Goal: Information Seeking & Learning: Learn about a topic

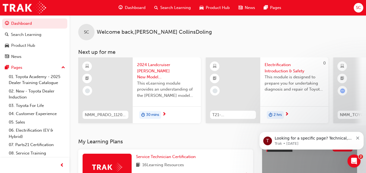
click at [28, 25] on link "Dashboard" at bounding box center [34, 24] width 65 height 10
click at [28, 33] on div "Search Learning" at bounding box center [26, 35] width 31 height 6
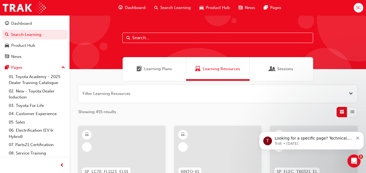
click at [29, 46] on div "Product Hub" at bounding box center [23, 46] width 24 height 6
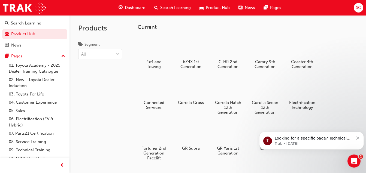
scroll to position [7, 0]
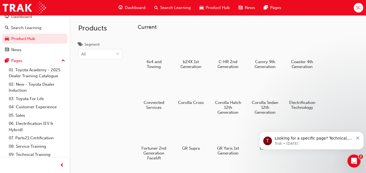
click at [224, 149] on h5 "GR Yaris 1st Generation" at bounding box center [228, 151] width 29 height 10
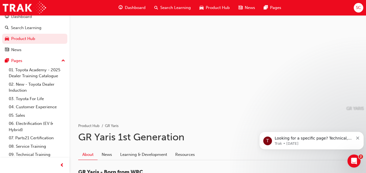
click at [359, 138] on icon "Dismiss notification" at bounding box center [357, 138] width 3 height 3
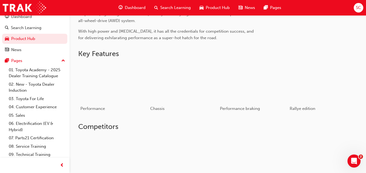
scroll to position [239, 0]
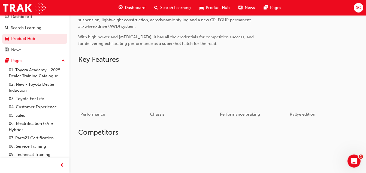
click at [122, 94] on div "button" at bounding box center [113, 88] width 66 height 37
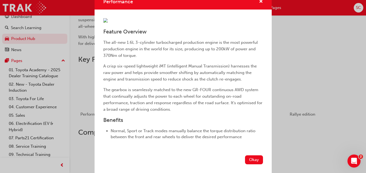
scroll to position [14, 0]
click at [290, 22] on div "Performance Feature Overview The all-new 1.6L 3-cylinder turbocharged productio…" at bounding box center [183, 86] width 366 height 173
click at [304, 62] on div "Performance Feature Overview The all-new 1.6L 3-cylinder turbocharged productio…" at bounding box center [183, 86] width 366 height 173
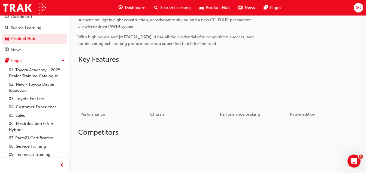
click at [27, 16] on div "Dashboard" at bounding box center [21, 17] width 21 height 6
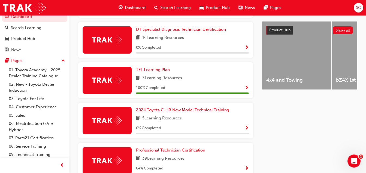
scroll to position [211, 0]
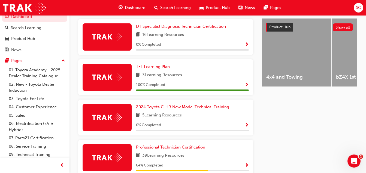
click at [181, 148] on span "Professional Technician Certification" at bounding box center [170, 147] width 69 height 5
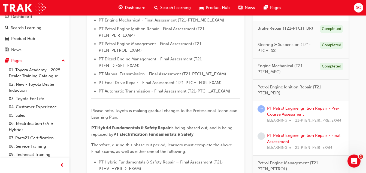
scroll to position [241, 0]
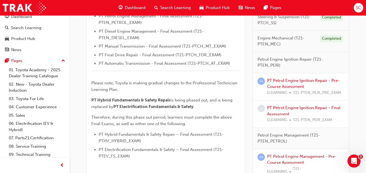
click at [357, 11] on span "SC" at bounding box center [358, 8] width 5 height 6
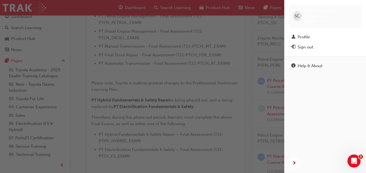
click at [305, 44] on div "Sign out" at bounding box center [306, 47] width 16 height 6
